Goal: Information Seeking & Learning: Find contact information

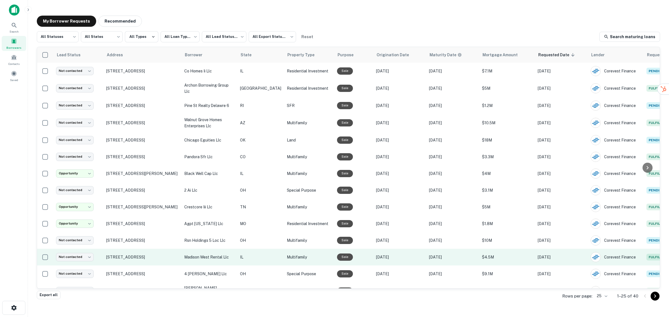
scroll to position [35, 0]
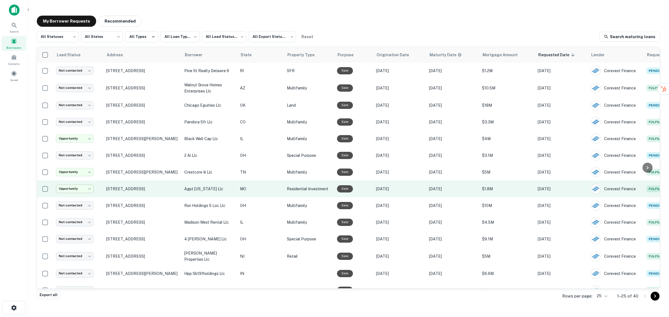
click at [70, 186] on body "**********" at bounding box center [334, 158] width 669 height 317
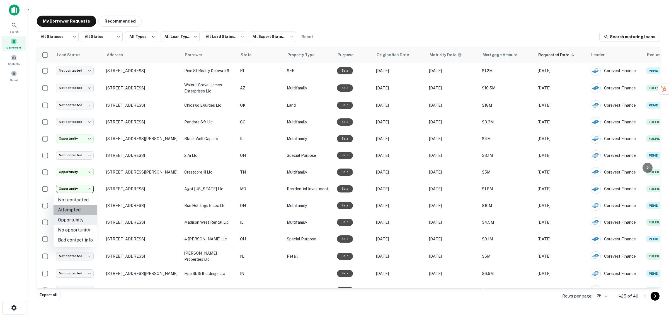
click at [78, 212] on li "Attempted" at bounding box center [76, 210] width 44 height 10
type input "*********"
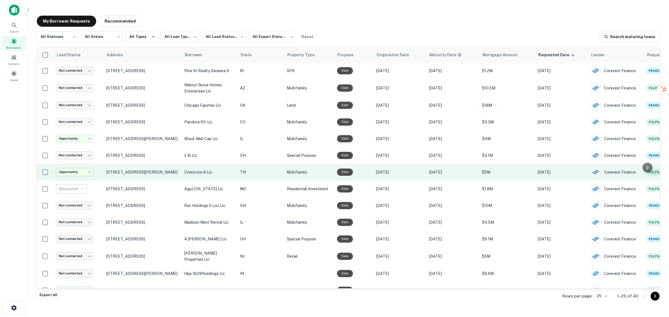
click at [80, 171] on body "**********" at bounding box center [334, 158] width 669 height 317
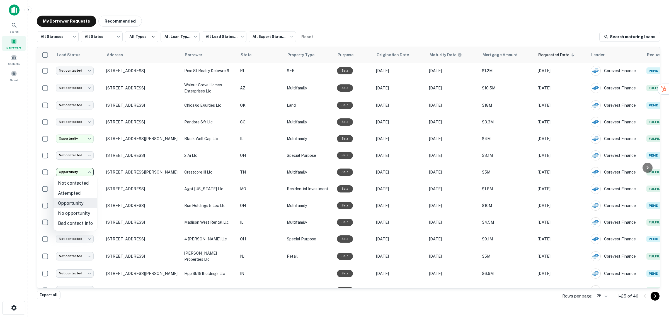
click at [74, 193] on li "Attempted" at bounding box center [76, 193] width 44 height 10
type input "*********"
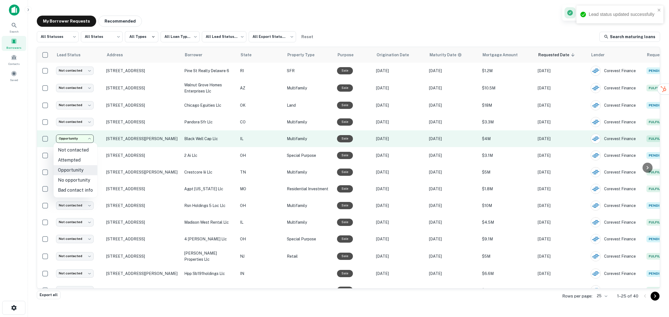
click at [81, 137] on body "**********" at bounding box center [334, 158] width 669 height 317
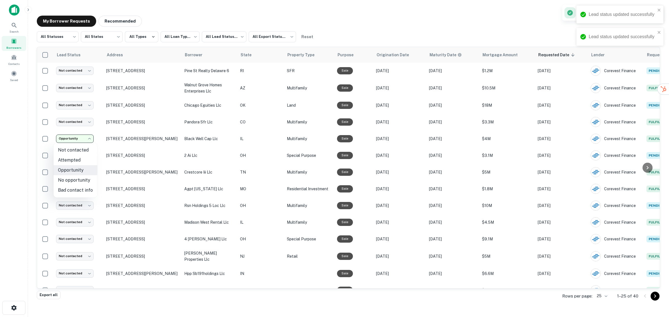
click at [77, 176] on ul "Not contacted Attempted Opportunity No opportunity Bad contact info" at bounding box center [76, 170] width 44 height 55
click at [76, 160] on li "Attempted" at bounding box center [76, 160] width 44 height 10
type input "*********"
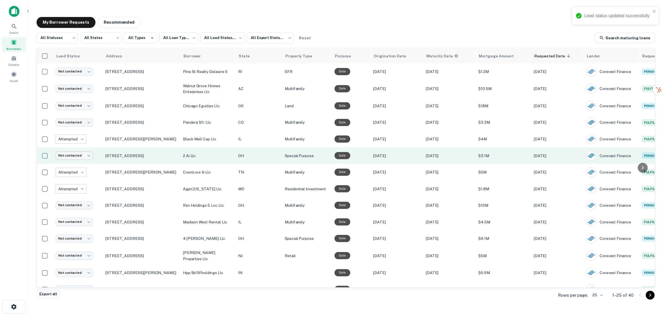
scroll to position [0, 0]
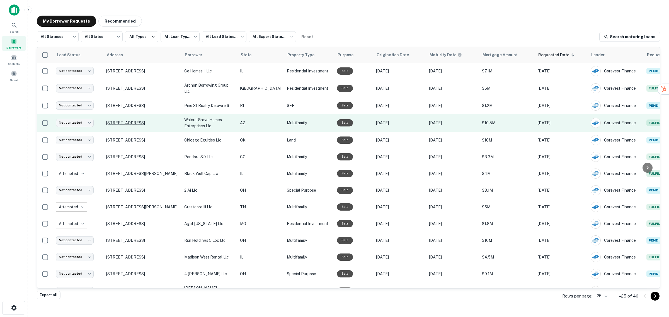
click at [145, 122] on p "[STREET_ADDRESS]" at bounding box center [142, 122] width 72 height 5
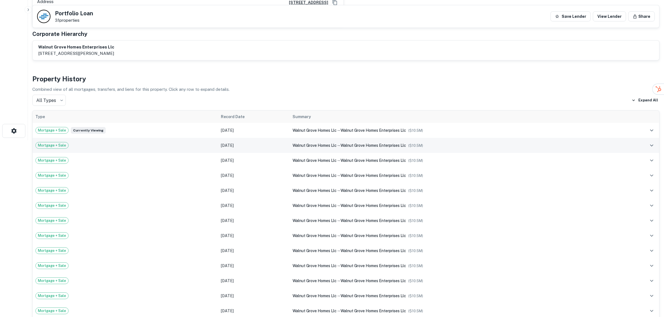
scroll to position [174, 0]
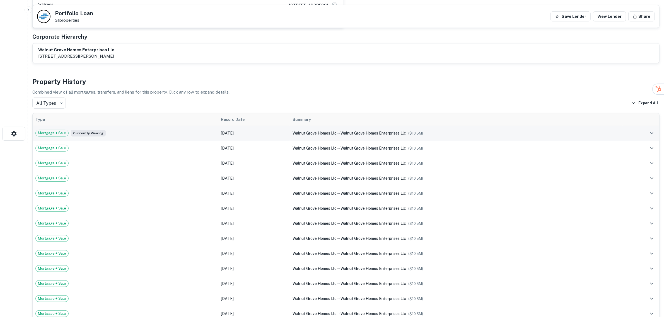
click at [215, 130] on div "Mortgage + Sale Currently viewing" at bounding box center [125, 133] width 180 height 7
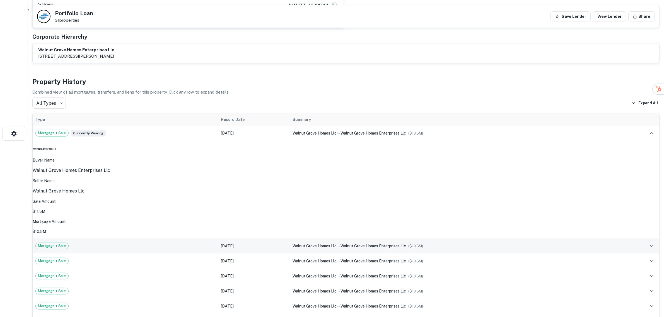
click at [215, 243] on div "Mortgage + Sale" at bounding box center [125, 246] width 180 height 7
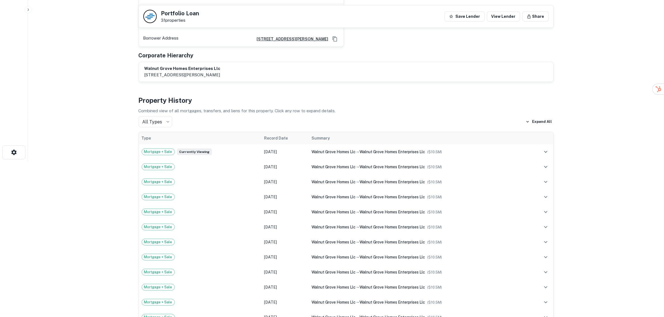
scroll to position [209, 0]
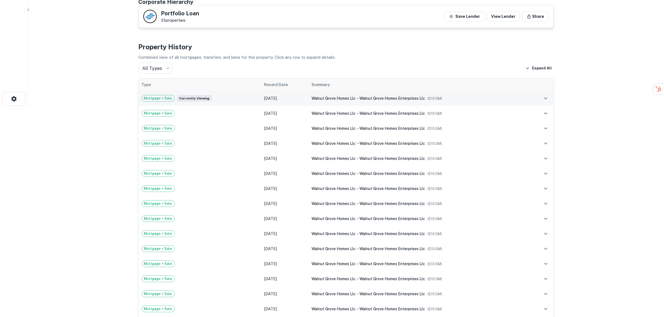
click at [544, 94] on button "expand row" at bounding box center [545, 98] width 9 height 9
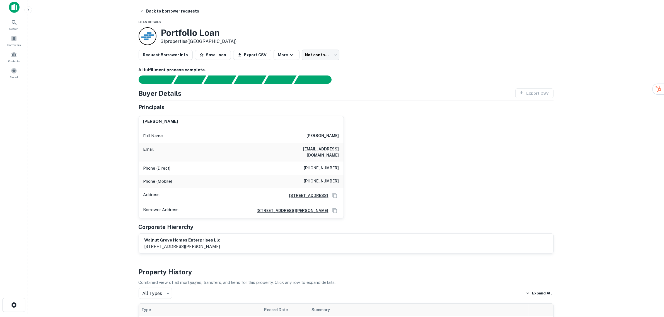
scroll to position [0, 0]
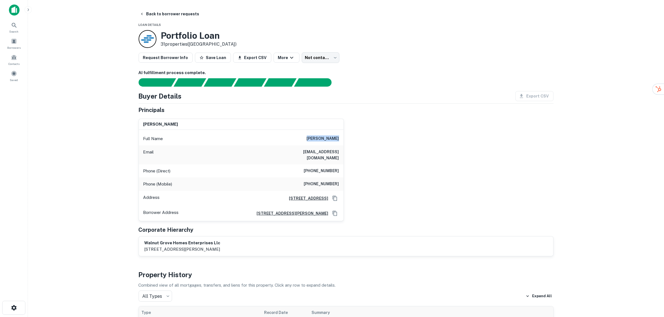
drag, startPoint x: 312, startPoint y: 138, endPoint x: 338, endPoint y: 141, distance: 26.7
click at [338, 141] on h6 "[PERSON_NAME]" at bounding box center [323, 139] width 32 height 7
copy h6 "[PERSON_NAME]"
drag, startPoint x: 306, startPoint y: 178, endPoint x: 339, endPoint y: 180, distance: 33.0
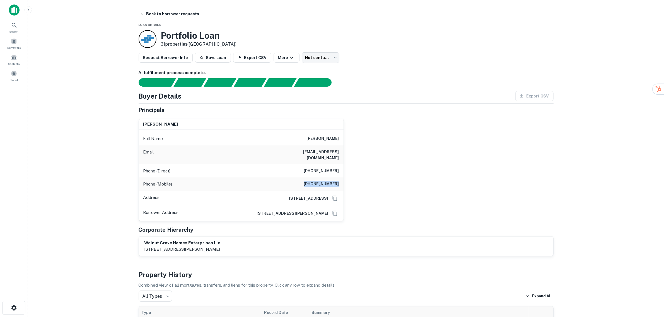
click at [339, 180] on div "Phone (Mobile) (925) 699-0273" at bounding box center [241, 184] width 205 height 13
copy h6 "[PHONE_NUMBER]"
drag, startPoint x: 309, startPoint y: 166, endPoint x: 342, endPoint y: 167, distance: 32.9
click at [342, 167] on div "Phone (Direct) (925) 314-1796" at bounding box center [241, 171] width 205 height 13
copy h6 "[PHONE_NUMBER]"
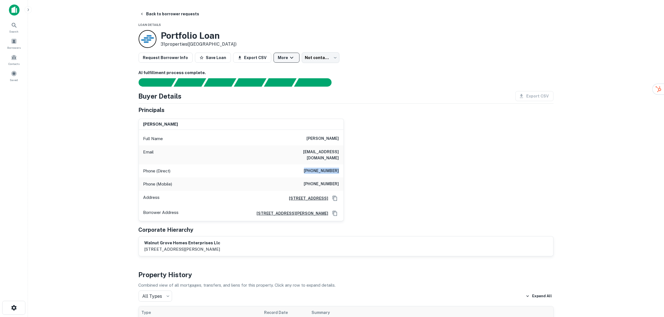
click at [292, 57] on button "More" at bounding box center [287, 58] width 26 height 10
click at [284, 55] on div at bounding box center [334, 158] width 669 height 317
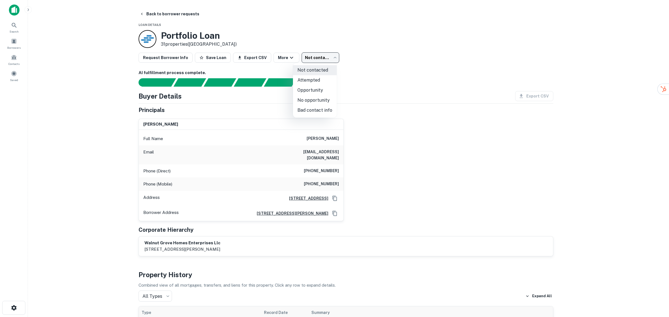
click at [319, 56] on body "Search Borrowers Contacts Saved Back to borrower requests Loan Details Portfoli…" at bounding box center [334, 158] width 669 height 317
click at [319, 56] on div at bounding box center [334, 158] width 669 height 317
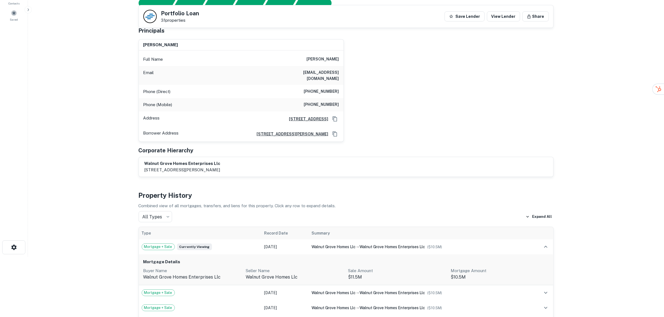
scroll to position [174, 0]
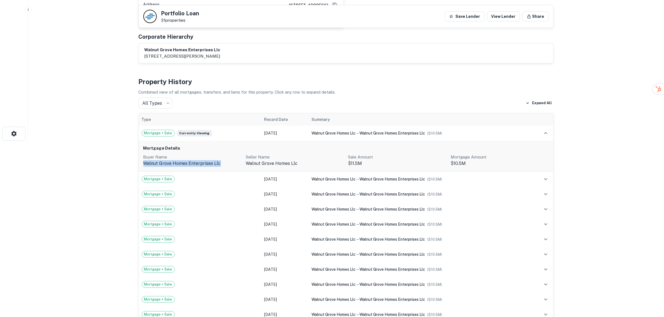
drag, startPoint x: 221, startPoint y: 160, endPoint x: 145, endPoint y: 159, distance: 75.8
click at [145, 160] on p "walnut grove homes enterprises llc" at bounding box center [192, 163] width 98 height 7
copy p "walnut grove homes enterprises llc"
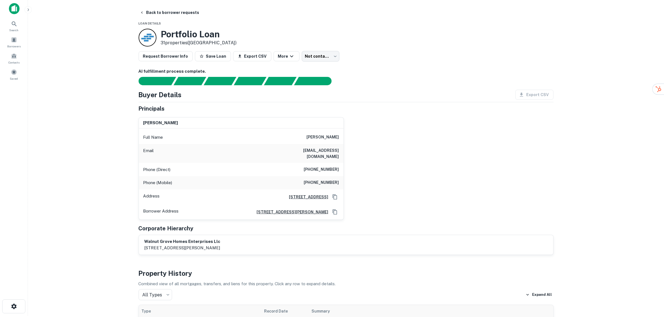
scroll to position [0, 0]
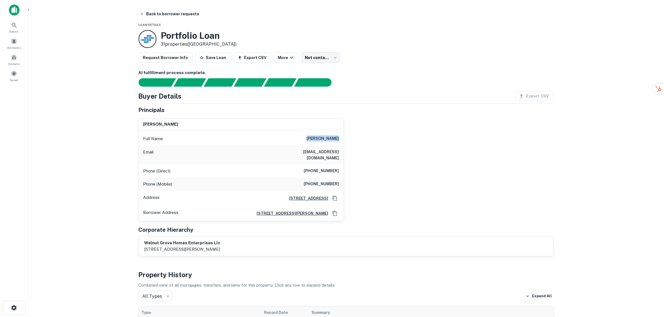
drag, startPoint x: 310, startPoint y: 138, endPoint x: 343, endPoint y: 139, distance: 32.9
click at [343, 139] on div "Full Name angela chiang" at bounding box center [241, 138] width 205 height 13
drag, startPoint x: 342, startPoint y: 178, endPoint x: 307, endPoint y: 177, distance: 34.3
click at [307, 178] on div "Phone (Mobile) (925) 699-0273" at bounding box center [241, 184] width 205 height 13
copy h6 "[PHONE_NUMBER]"
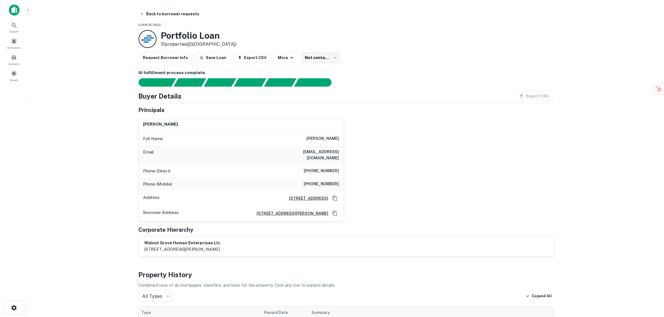
click at [296, 152] on h6 "[EMAIL_ADDRESS][DOMAIN_NAME]" at bounding box center [305, 155] width 67 height 12
drag, startPoint x: 294, startPoint y: 152, endPoint x: 340, endPoint y: 153, distance: 45.2
click at [340, 153] on div "Email pkccy2005@yahoo.com" at bounding box center [241, 155] width 205 height 19
copy h6 "[EMAIL_ADDRESS][DOMAIN_NAME]"
click at [335, 196] on icon "Copy Address" at bounding box center [334, 198] width 4 height 5
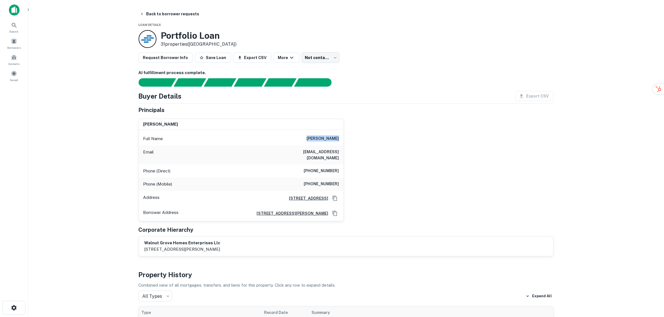
drag, startPoint x: 311, startPoint y: 138, endPoint x: 342, endPoint y: 137, distance: 31.0
click at [342, 137] on div "Full Name angela chiang" at bounding box center [241, 138] width 205 height 13
click at [335, 157] on div "Email pkccy2005@yahoo.com" at bounding box center [241, 155] width 205 height 19
drag, startPoint x: 340, startPoint y: 152, endPoint x: 294, endPoint y: 156, distance: 46.2
click at [294, 156] on div "Email pkccy2005@yahoo.com" at bounding box center [241, 155] width 205 height 19
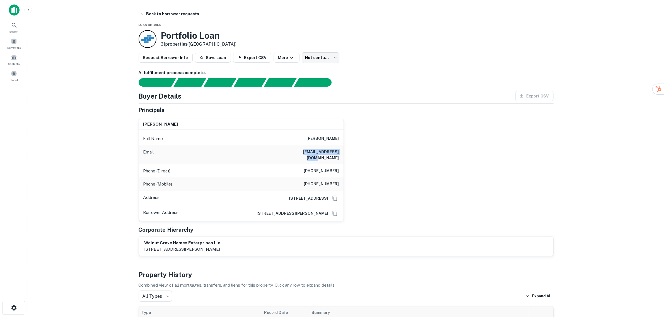
copy h6 "[EMAIL_ADDRESS][DOMAIN_NAME]"
click at [317, 169] on div "Phone (Direct) (925) 314-1796" at bounding box center [241, 171] width 205 height 13
drag, startPoint x: 305, startPoint y: 166, endPoint x: 340, endPoint y: 165, distance: 35.5
click at [340, 165] on div "Phone (Direct) (925) 314-1796" at bounding box center [241, 171] width 205 height 13
copy h6 "[PHONE_NUMBER]"
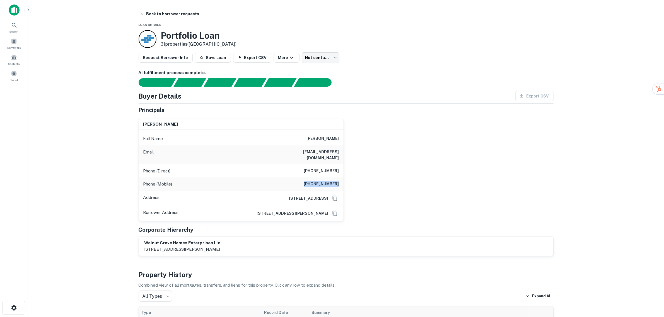
drag, startPoint x: 339, startPoint y: 177, endPoint x: 308, endPoint y: 177, distance: 30.7
click at [308, 178] on div "Phone (Mobile) (925) 699-0273" at bounding box center [241, 184] width 205 height 13
copy h6 "[PHONE_NUMBER]"
click at [151, 13] on button "Back to borrower requests" at bounding box center [169, 14] width 64 height 10
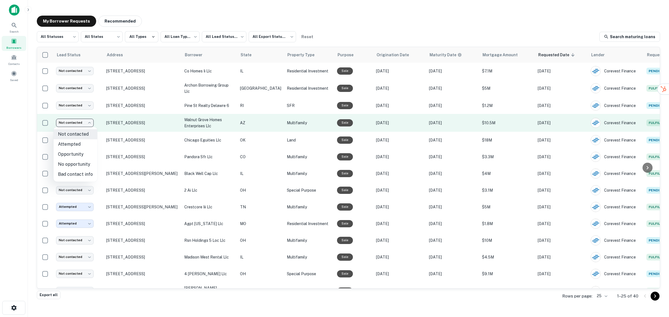
click at [73, 122] on body "**********" at bounding box center [334, 158] width 669 height 317
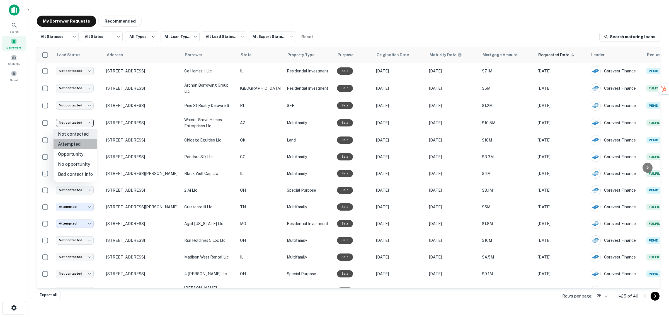
click at [77, 144] on li "Attempted" at bounding box center [76, 144] width 44 height 10
type input "*********"
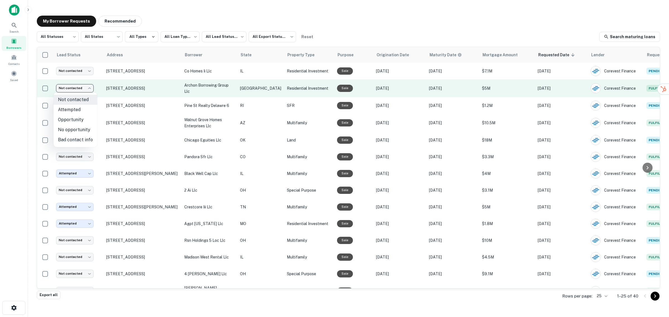
click at [86, 88] on body "**********" at bounding box center [334, 158] width 669 height 317
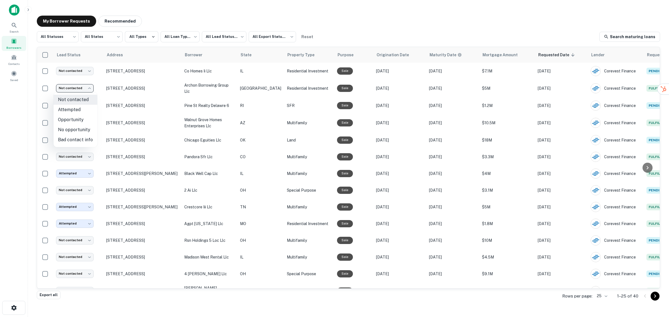
click at [78, 110] on li "Attempted" at bounding box center [76, 110] width 44 height 10
type input "*********"
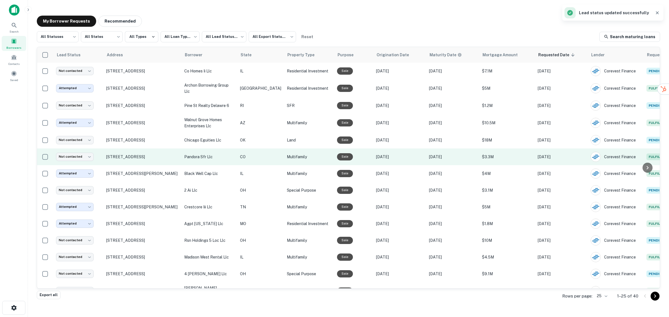
click at [156, 154] on td "[STREET_ADDRESS]" at bounding box center [142, 157] width 78 height 17
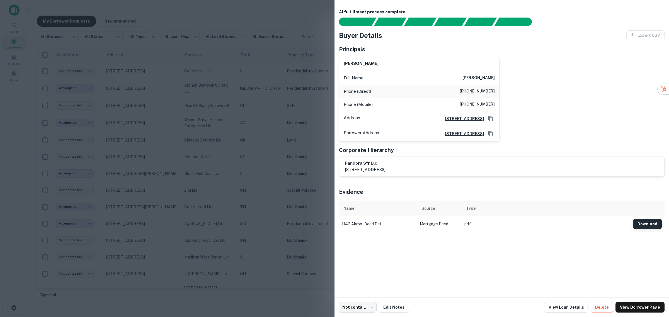
click at [646, 225] on button "Download" at bounding box center [647, 224] width 29 height 10
drag, startPoint x: 466, startPoint y: 78, endPoint x: 495, endPoint y: 78, distance: 28.4
click at [495, 78] on div "Full Name rocco sirizzotti" at bounding box center [419, 77] width 160 height 13
drag, startPoint x: 495, startPoint y: 103, endPoint x: 451, endPoint y: 102, distance: 44.6
click at [451, 102] on div "Phone (Mobile) (303) 389-0039" at bounding box center [419, 104] width 160 height 13
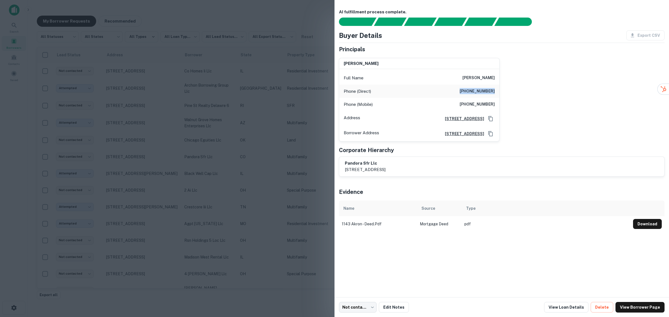
drag, startPoint x: 479, startPoint y: 90, endPoint x: 506, endPoint y: 93, distance: 27.4
click at [506, 93] on div "rocco sirizzotti Full Name rocco sirizzotti Phone (Direct) (303) 389-0010 Phone…" at bounding box center [500, 98] width 330 height 88
drag, startPoint x: 462, startPoint y: 76, endPoint x: 501, endPoint y: 78, distance: 39.1
click at [501, 78] on div "rocco sirizzotti Full Name rocco sirizzotti Phone (Direct) (303) 389-0010 Phone…" at bounding box center [500, 98] width 330 height 88
click at [323, 143] on div at bounding box center [334, 158] width 669 height 317
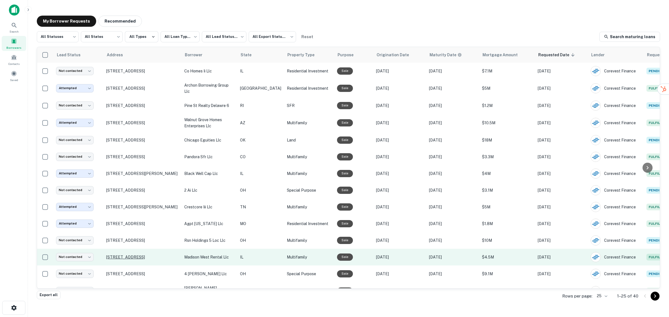
click at [143, 257] on p "[STREET_ADDRESS]" at bounding box center [142, 257] width 72 height 5
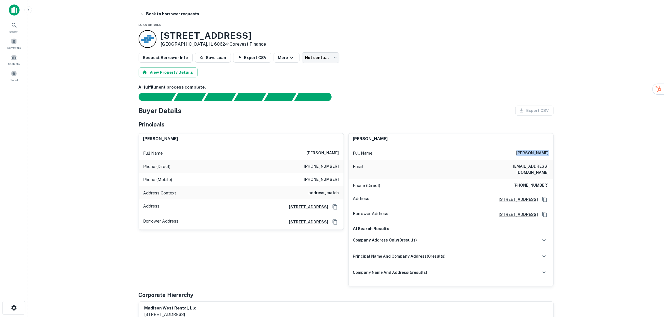
drag, startPoint x: 521, startPoint y: 152, endPoint x: 561, endPoint y: 151, distance: 39.3
click at [561, 151] on main "Back to borrower requests Loan Details 3840 W Van Buren St Chicago, IL 60624 • …" at bounding box center [346, 158] width 636 height 317
click at [152, 15] on button "Back to borrower requests" at bounding box center [169, 14] width 64 height 10
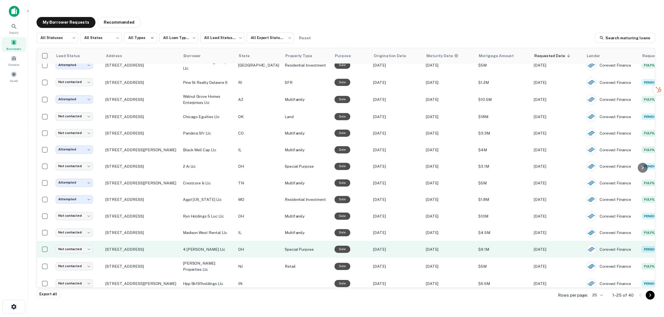
scroll to position [35, 0]
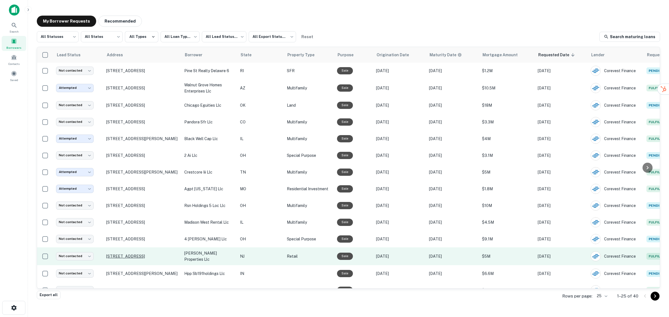
click at [144, 254] on p "[STREET_ADDRESS]" at bounding box center [142, 256] width 72 height 5
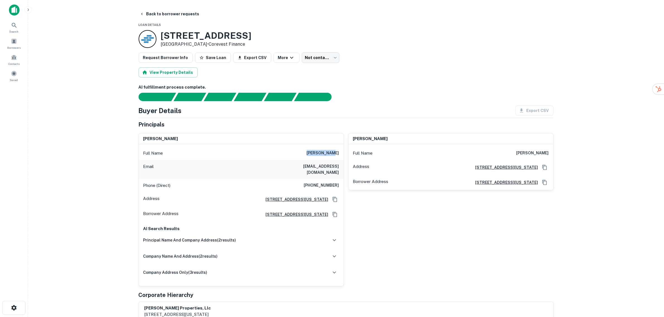
drag, startPoint x: 314, startPoint y: 154, endPoint x: 338, endPoint y: 154, distance: 24.0
click at [338, 154] on div "Full Name deniz erkan" at bounding box center [241, 153] width 205 height 13
drag, startPoint x: 519, startPoint y: 151, endPoint x: 554, endPoint y: 153, distance: 35.2
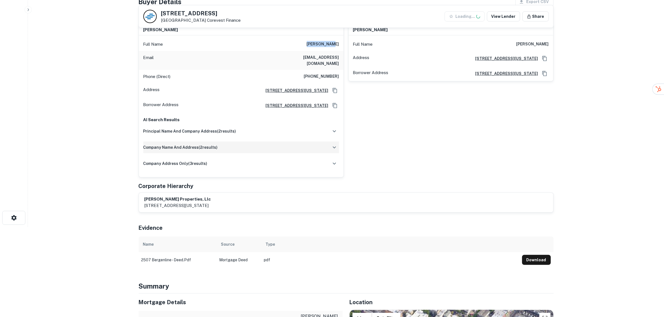
scroll to position [105, 0]
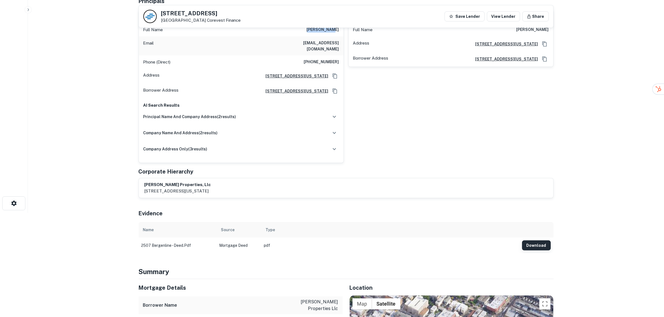
click at [531, 241] on button "Download" at bounding box center [536, 246] width 29 height 10
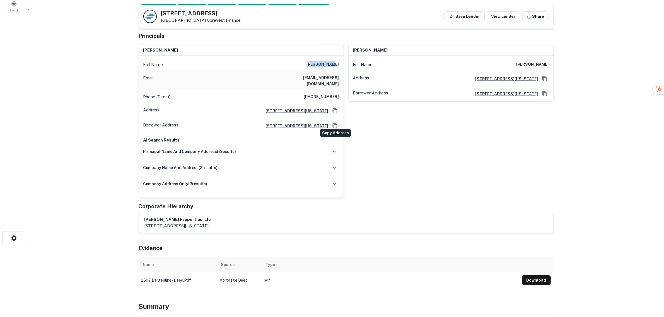
click at [334, 123] on icon "Copy Address" at bounding box center [335, 126] width 6 height 6
drag, startPoint x: 195, startPoint y: 213, endPoint x: 144, endPoint y: 214, distance: 51.0
click at [144, 217] on h6 "wanda properties, llc" at bounding box center [177, 220] width 67 height 6
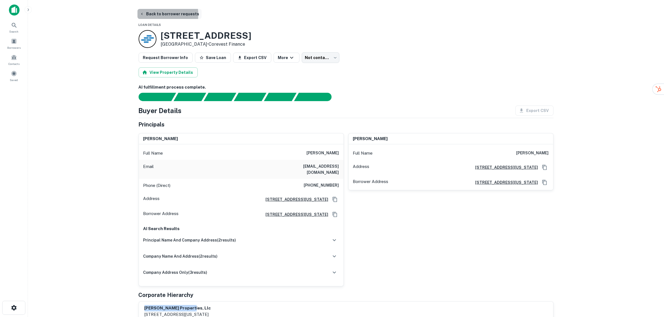
click at [147, 14] on button "Back to borrower requests" at bounding box center [169, 14] width 64 height 10
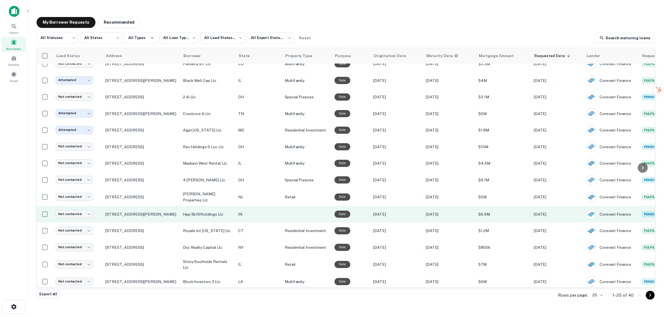
scroll to position [105, 0]
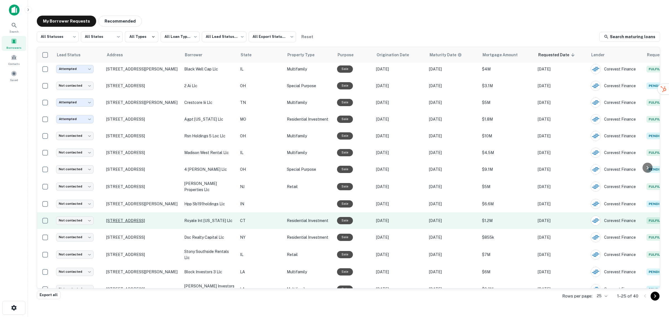
click at [151, 218] on p "[STREET_ADDRESS]" at bounding box center [142, 220] width 72 height 5
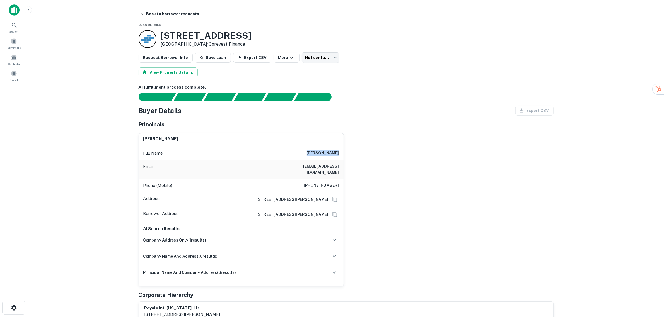
drag, startPoint x: 311, startPoint y: 150, endPoint x: 338, endPoint y: 155, distance: 27.2
click at [338, 155] on div "Full Name adam j haston" at bounding box center [241, 153] width 205 height 13
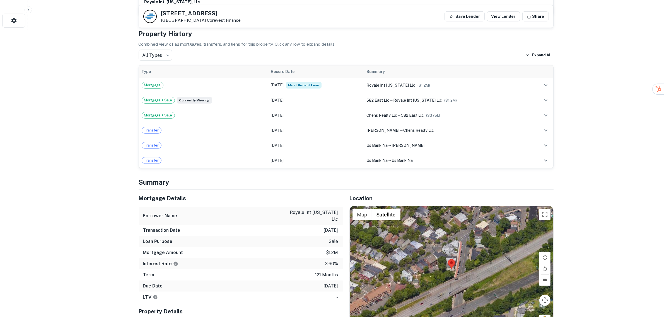
scroll to position [279, 0]
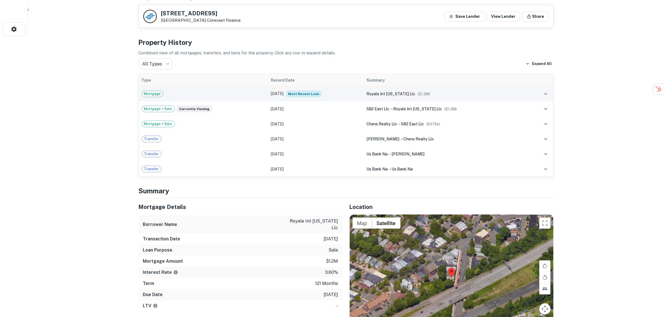
click at [200, 91] on div "Mortgage" at bounding box center [204, 94] width 124 height 7
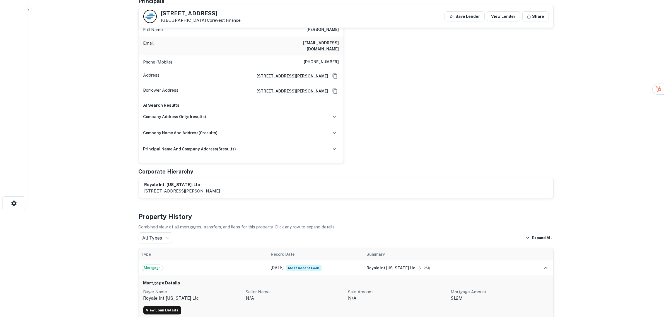
scroll to position [0, 0]
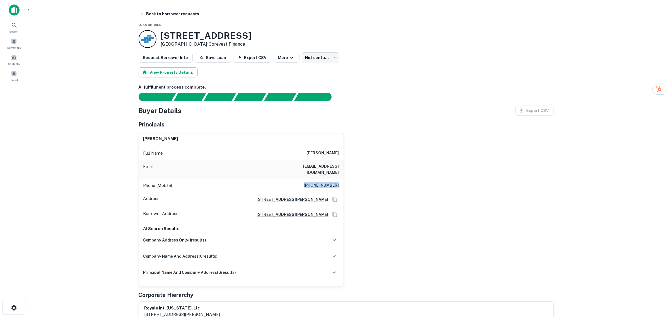
drag, startPoint x: 306, startPoint y: 178, endPoint x: 346, endPoint y: 180, distance: 39.9
click at [346, 180] on div "adam j haston Full Name adam j haston Email ahaston@gmail.com Phone (Mobile) (2…" at bounding box center [343, 208] width 419 height 158
drag, startPoint x: 338, startPoint y: 165, endPoint x: 292, endPoint y: 163, distance: 46.6
click at [292, 163] on div "Email ahaston@gmail.com" at bounding box center [241, 169] width 205 height 19
drag, startPoint x: 310, startPoint y: 178, endPoint x: 340, endPoint y: 179, distance: 30.4
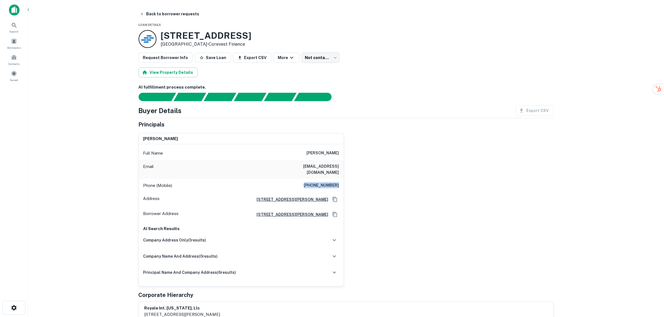
click at [340, 179] on div "Phone (Mobile) (203) 996-3190" at bounding box center [241, 185] width 205 height 13
click at [332, 269] on icon "button" at bounding box center [334, 272] width 7 height 7
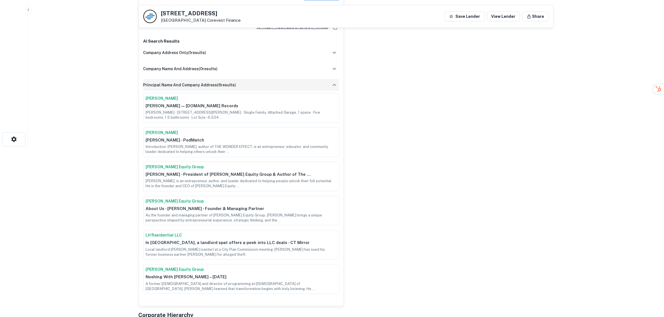
scroll to position [174, 0]
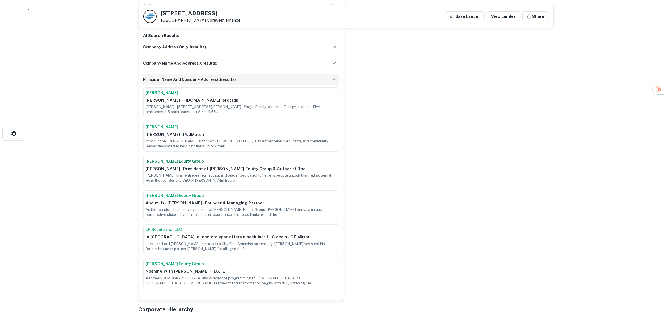
click at [170, 159] on link "Haston Equity Group" at bounding box center [241, 162] width 191 height 6
click at [170, 227] on link "LH Residential LLC" at bounding box center [241, 230] width 191 height 6
click at [170, 193] on link "Haston Equity Group" at bounding box center [241, 196] width 191 height 6
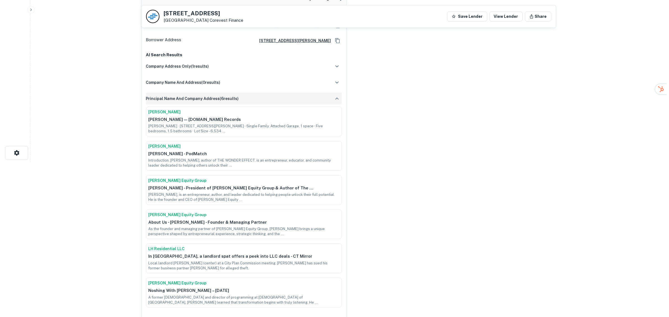
scroll to position [0, 0]
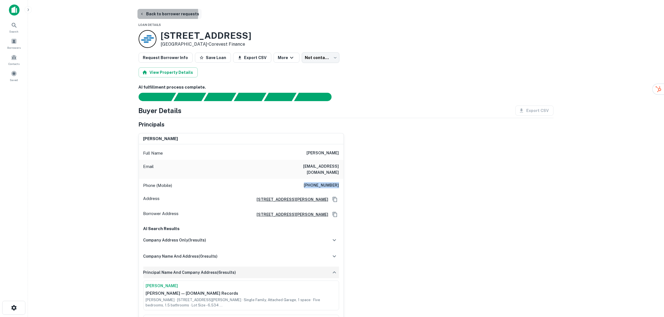
click at [154, 13] on button "Back to borrower requests" at bounding box center [169, 14] width 64 height 10
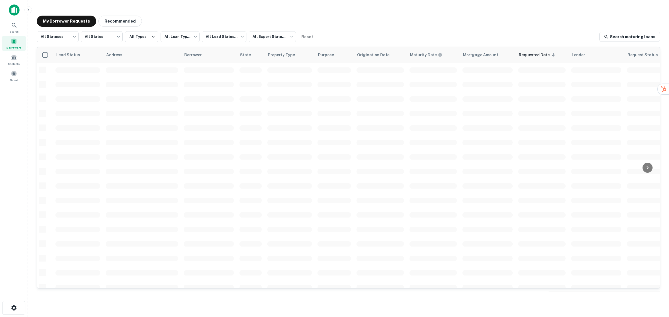
scroll to position [105, 0]
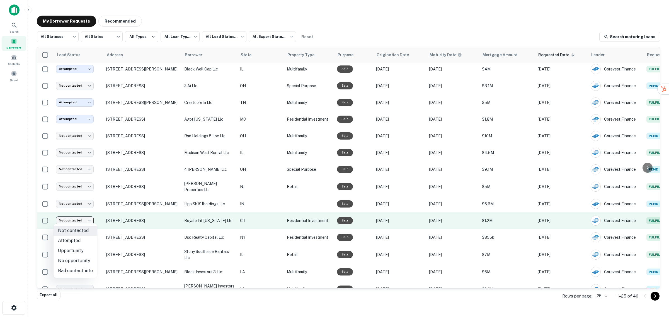
click at [74, 219] on body "**********" at bounding box center [334, 158] width 669 height 317
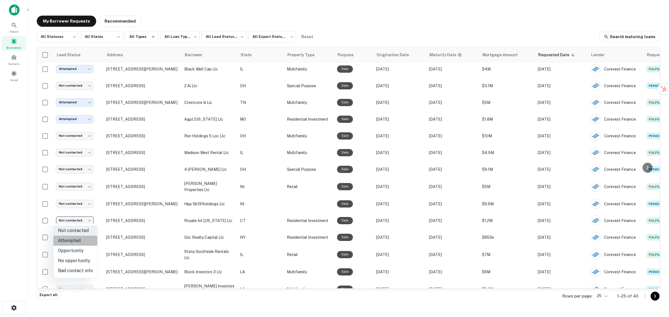
click at [79, 243] on li "Attempted" at bounding box center [76, 241] width 44 height 10
type input "*********"
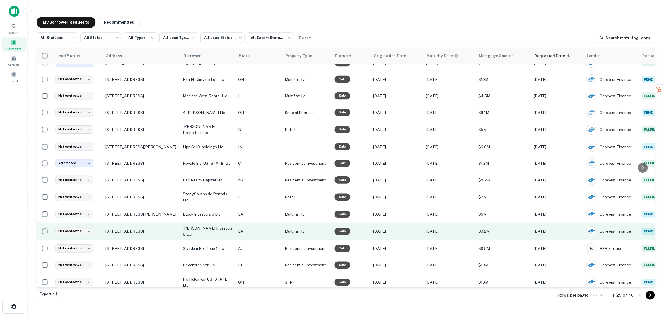
scroll to position [174, 0]
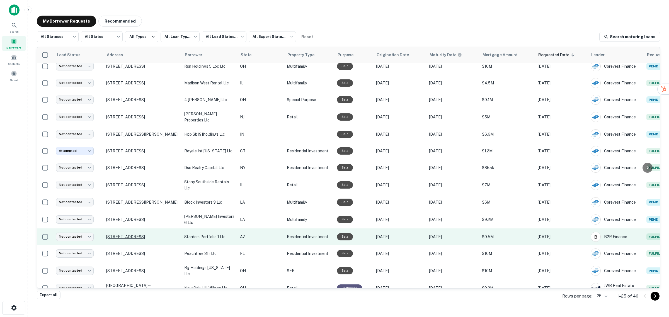
click at [152, 235] on p "[STREET_ADDRESS]" at bounding box center [142, 237] width 72 height 5
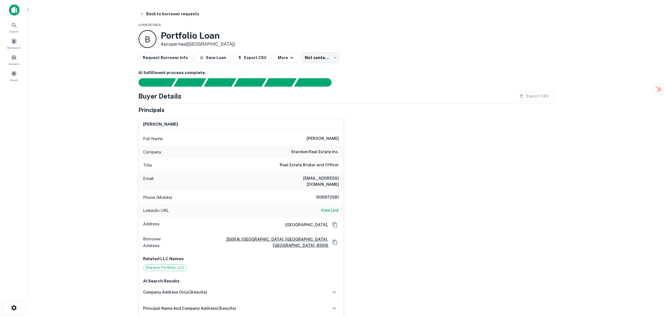
drag, startPoint x: 308, startPoint y: 139, endPoint x: 338, endPoint y: 139, distance: 29.8
click at [338, 139] on h6 "alyona fedorova" at bounding box center [323, 139] width 32 height 7
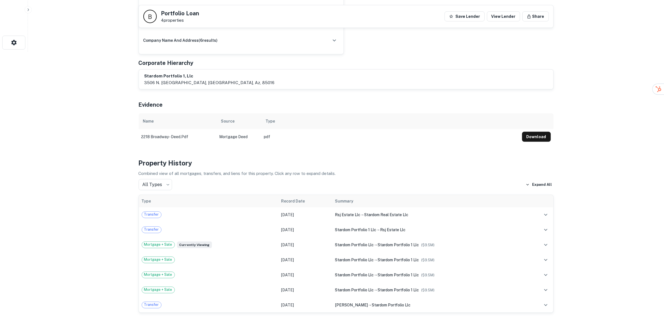
scroll to position [279, 0]
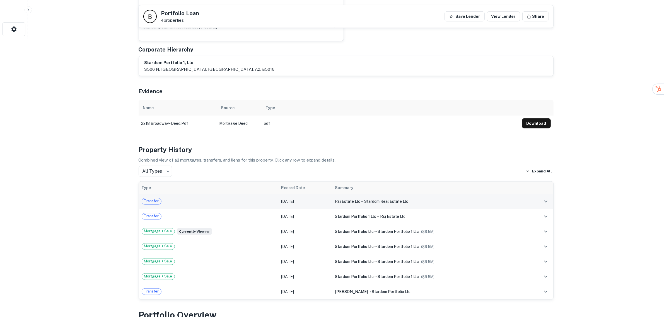
click at [335, 199] on span "rsj estate llc" at bounding box center [347, 201] width 25 height 4
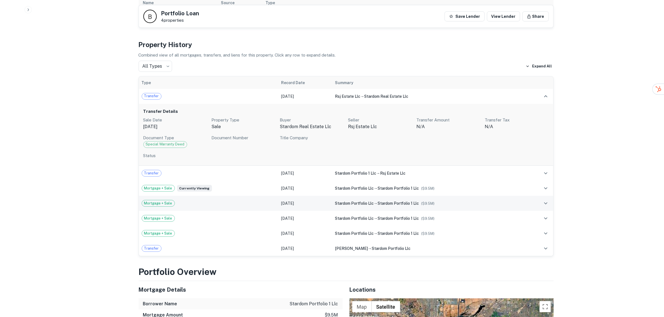
scroll to position [418, 0]
